Goal: Task Accomplishment & Management: Use online tool/utility

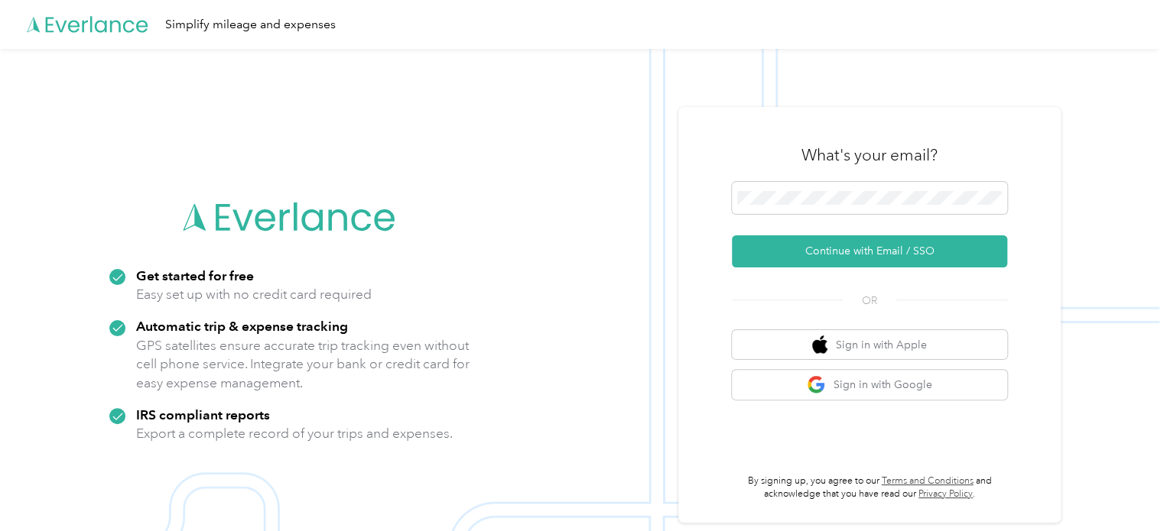
click at [791, 180] on div "What's your email?" at bounding box center [869, 155] width 275 height 54
click at [791, 187] on span at bounding box center [869, 198] width 275 height 32
click at [810, 206] on span at bounding box center [869, 198] width 275 height 32
click at [807, 187] on span at bounding box center [869, 198] width 275 height 32
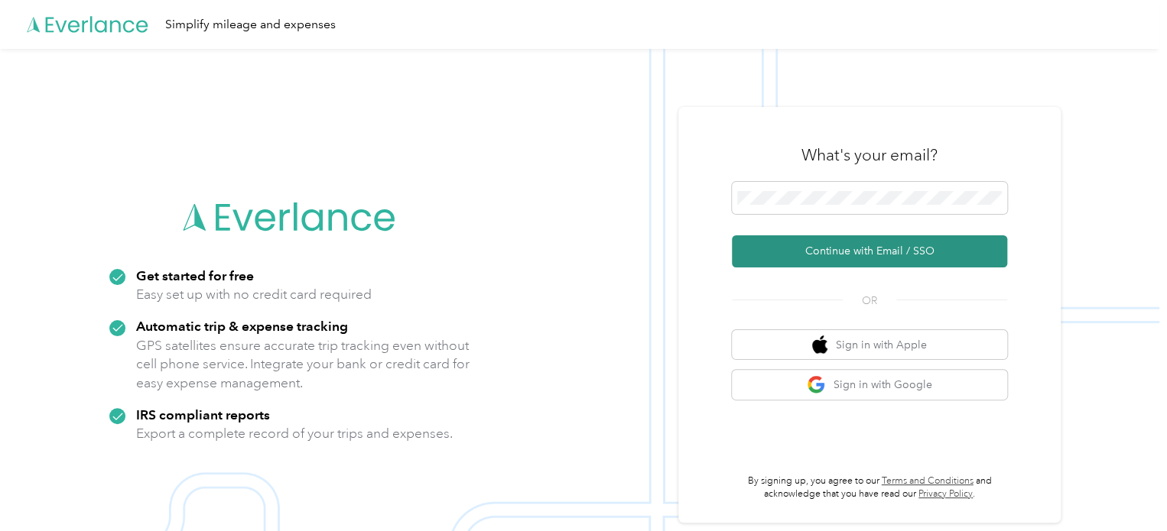
click at [758, 258] on button "Continue with Email / SSO" at bounding box center [869, 251] width 275 height 32
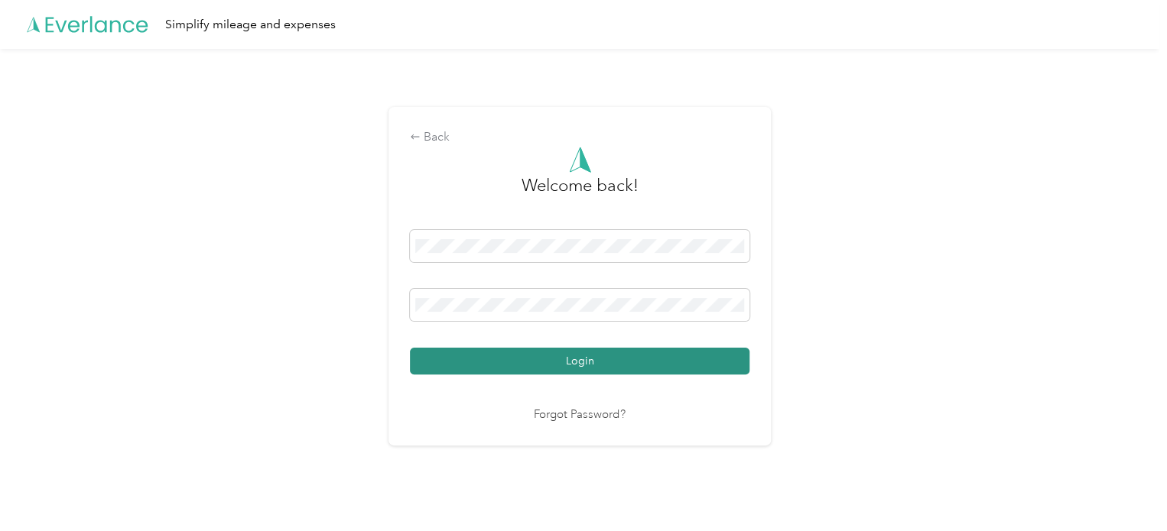
click at [480, 366] on button "Login" at bounding box center [579, 361] width 339 height 27
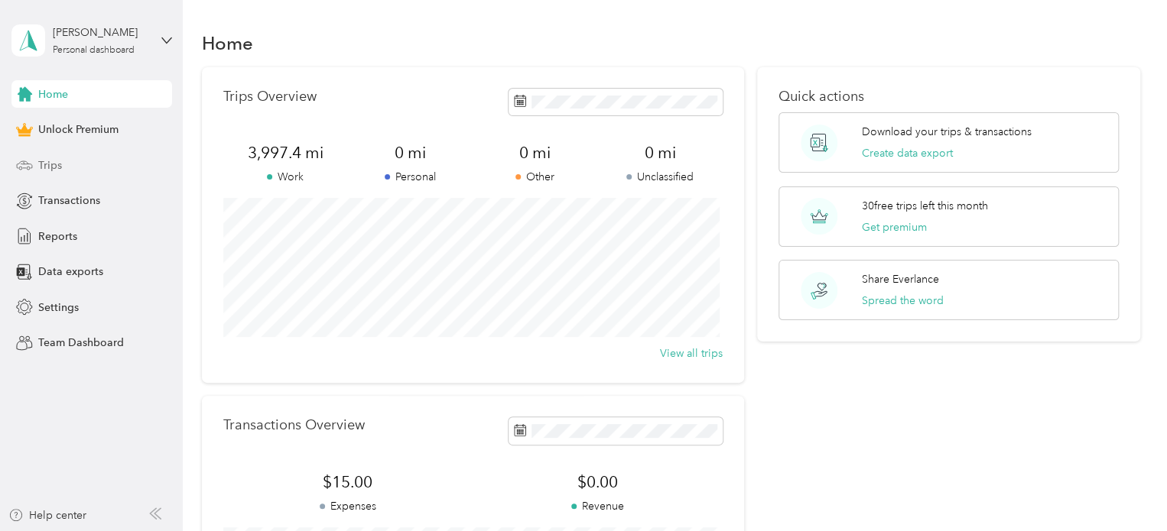
click at [61, 163] on div "Trips" at bounding box center [91, 165] width 161 height 28
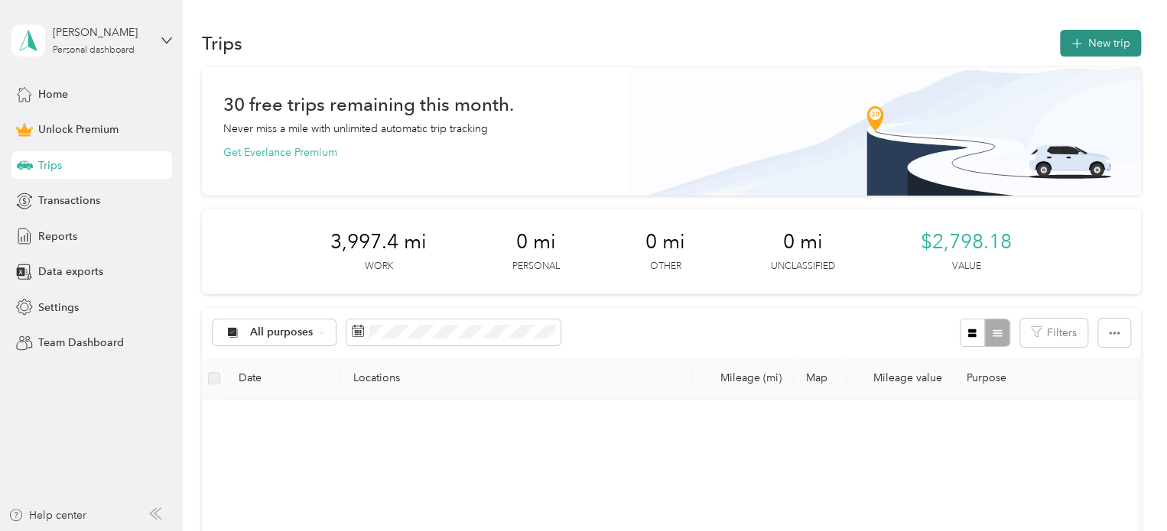
click at [1089, 50] on button "New trip" at bounding box center [1100, 43] width 81 height 27
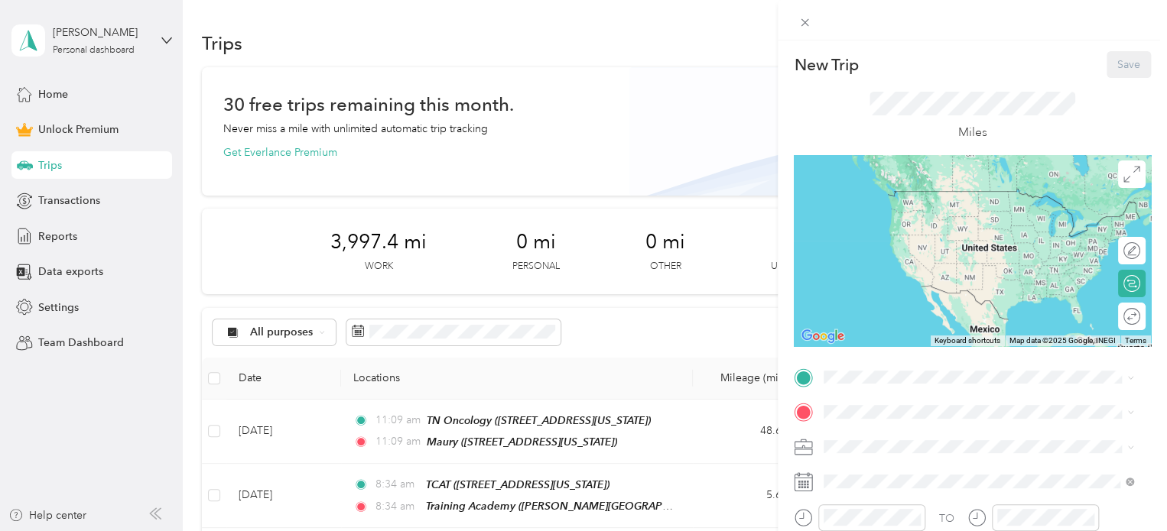
click at [873, 237] on li "Work" at bounding box center [978, 226] width 320 height 27
click at [856, 369] on span at bounding box center [984, 377] width 333 height 24
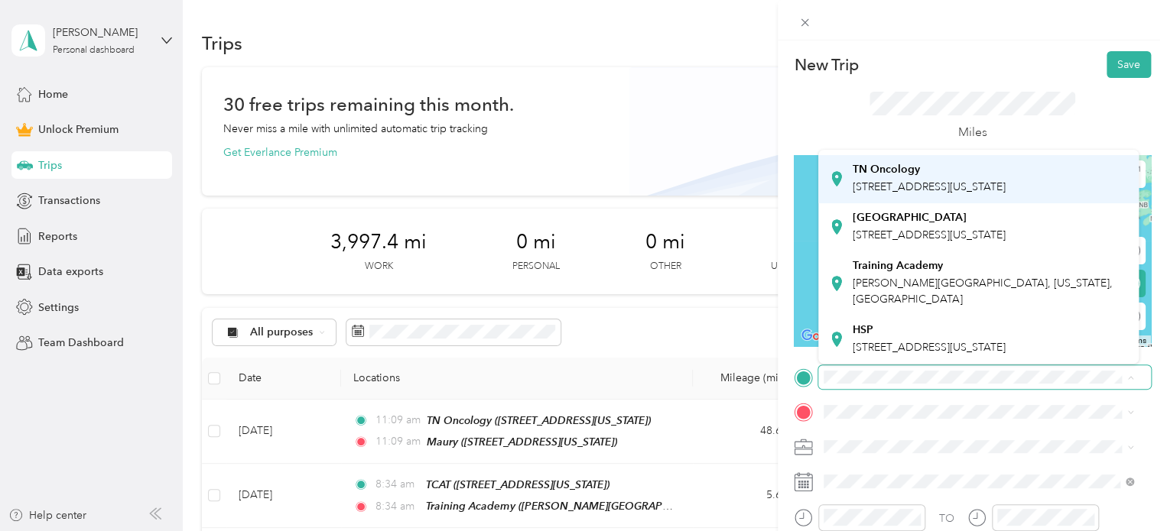
scroll to position [324, 0]
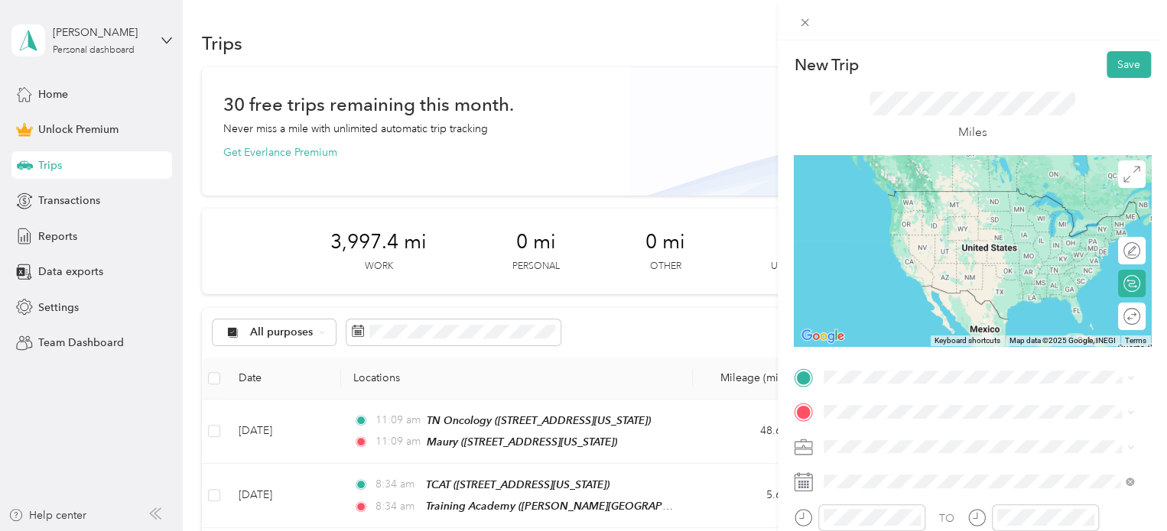
click at [934, 265] on div "Training Academy [PERSON_NAME][GEOGRAPHIC_DATA], [US_STATE], [GEOGRAPHIC_DATA]" at bounding box center [990, 276] width 276 height 48
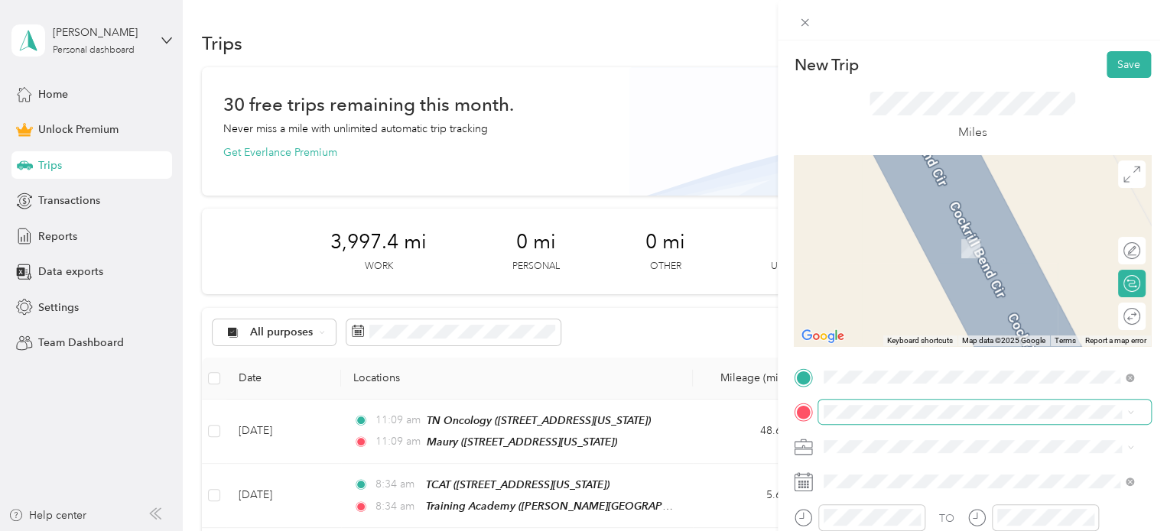
click at [854, 418] on span at bounding box center [984, 412] width 333 height 24
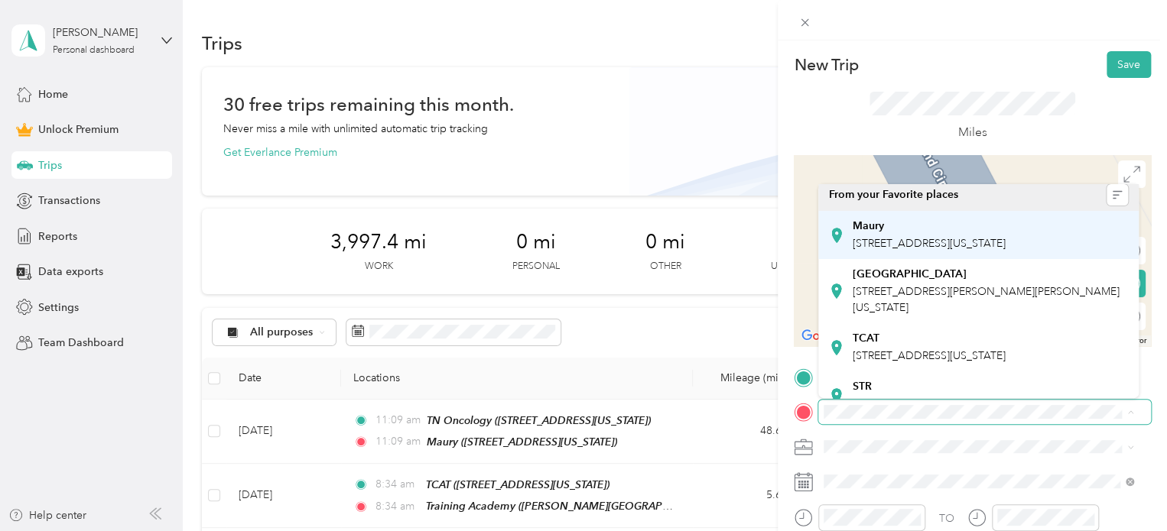
scroll to position [0, 0]
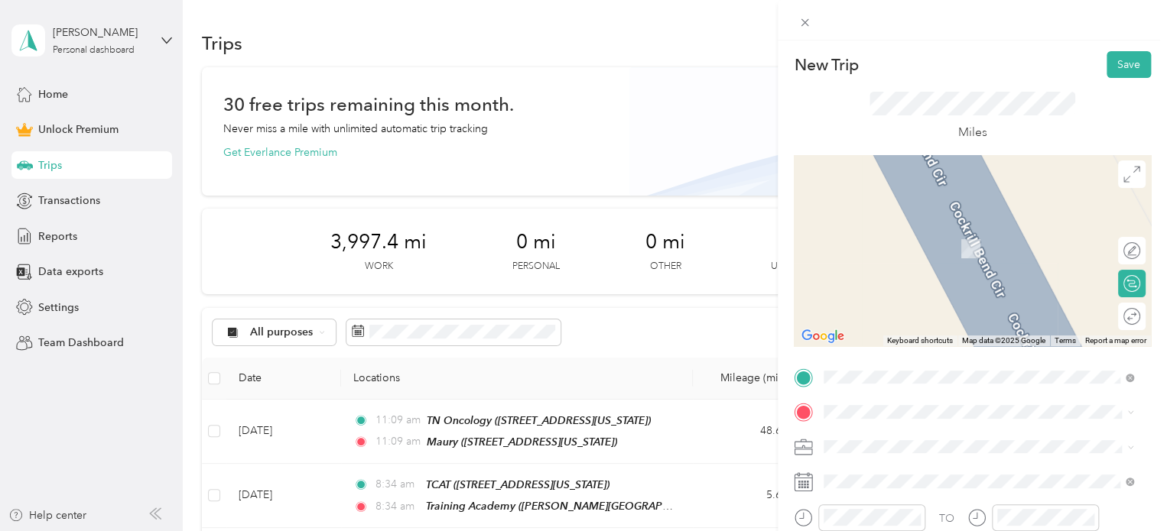
click at [908, 252] on div "Maury [STREET_ADDRESS][US_STATE]" at bounding box center [928, 236] width 153 height 32
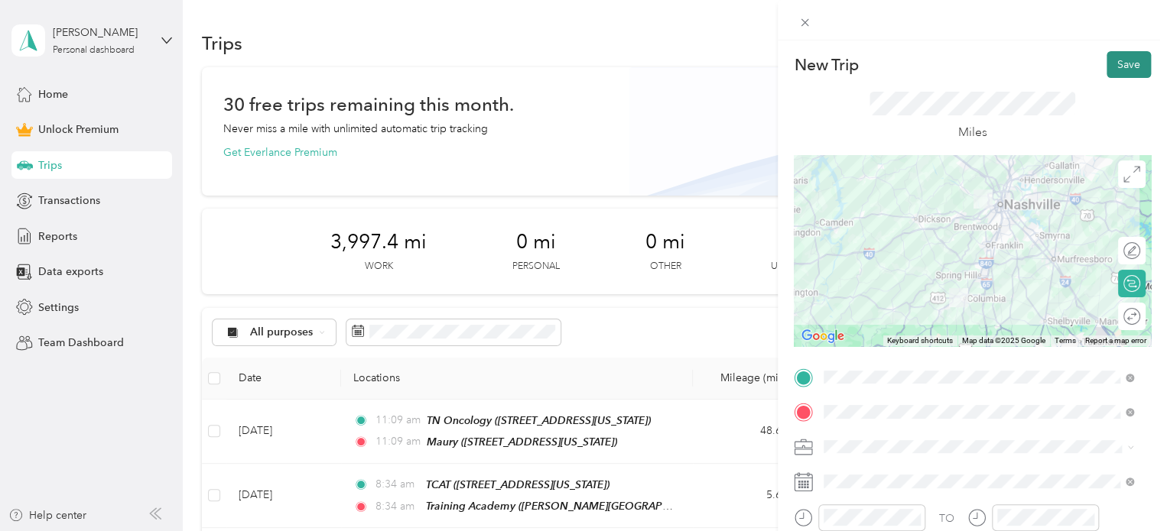
click at [1119, 56] on button "Save" at bounding box center [1128, 64] width 44 height 27
